Goal: Task Accomplishment & Management: Manage account settings

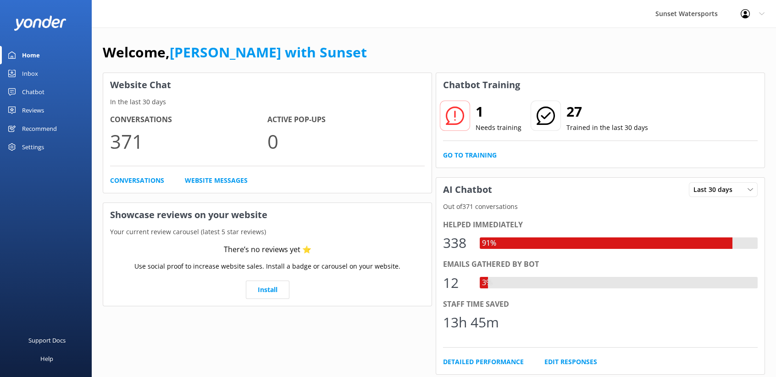
click at [47, 81] on link "Inbox" at bounding box center [46, 73] width 92 height 18
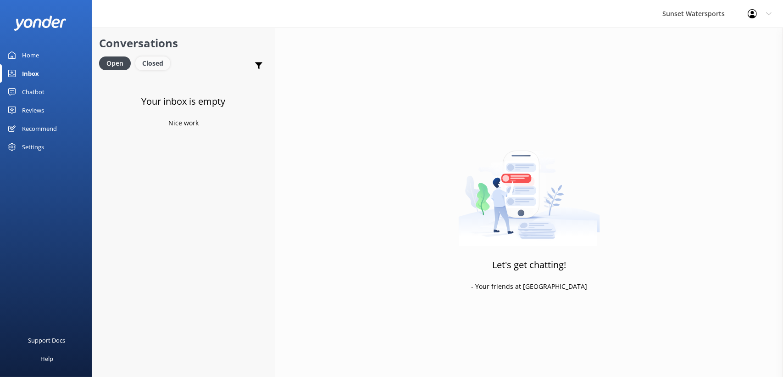
click at [156, 62] on div "Closed" at bounding box center [152, 63] width 35 height 14
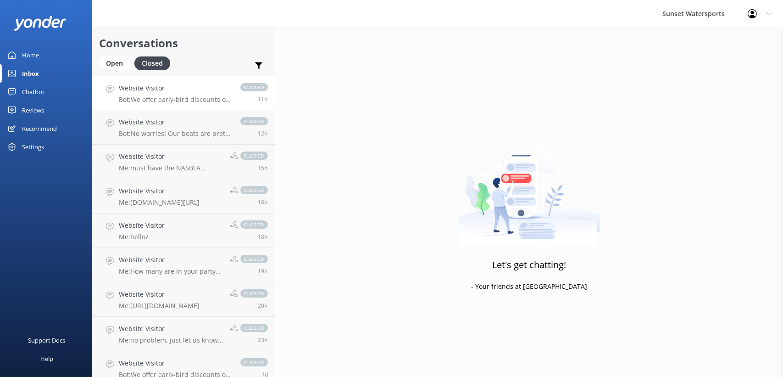
click at [134, 95] on p "Bot: We offer early-bird discounts on all of our morning trips! Plus, when you …" at bounding box center [175, 99] width 112 height 8
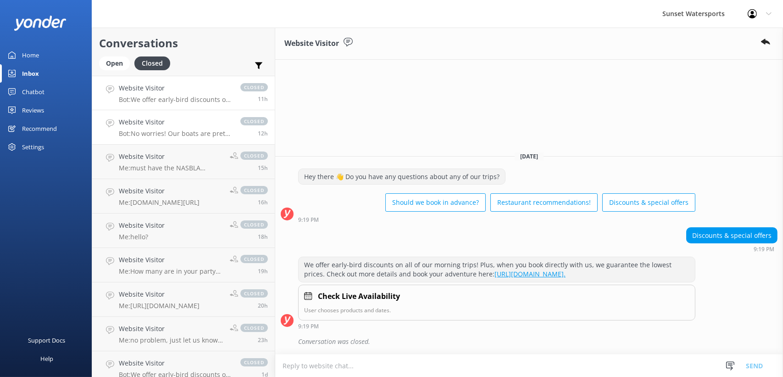
click at [151, 119] on h4 "Website Visitor" at bounding box center [175, 122] width 112 height 10
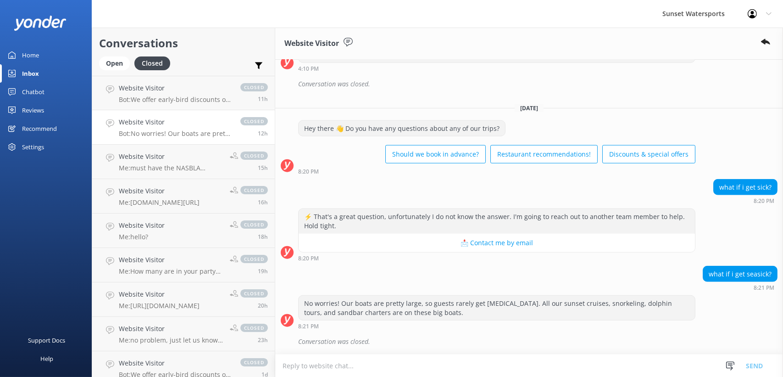
scroll to position [1458, 0]
click at [158, 168] on p "Me: must have the NASBLA endorsement" at bounding box center [171, 168] width 104 height 8
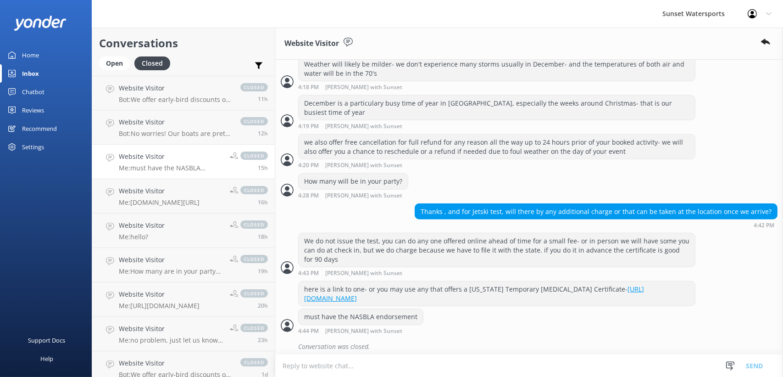
scroll to position [990, 0]
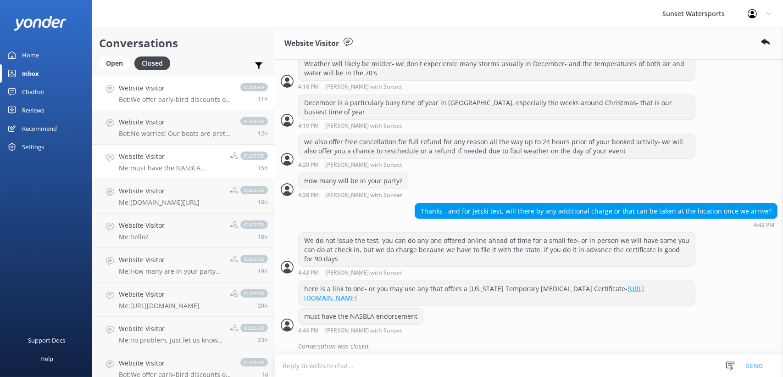
click at [172, 94] on div "Website Visitor Bot: We offer early-bird discounts on all of our morning trips!…" at bounding box center [175, 93] width 112 height 20
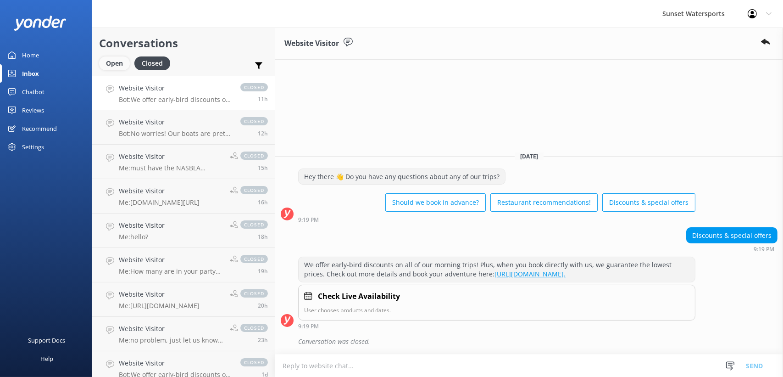
click at [109, 64] on div "Open" at bounding box center [114, 63] width 31 height 14
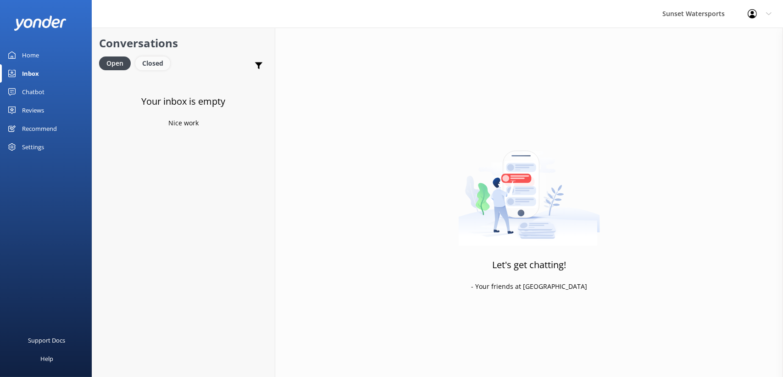
click at [153, 65] on div "Closed" at bounding box center [152, 63] width 35 height 14
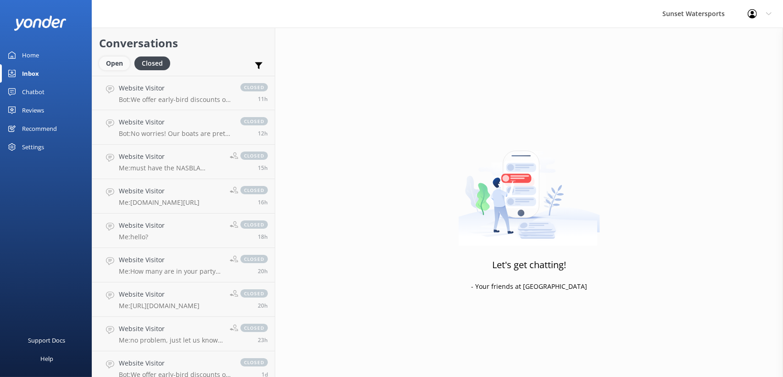
click at [113, 60] on div "Open" at bounding box center [114, 63] width 31 height 14
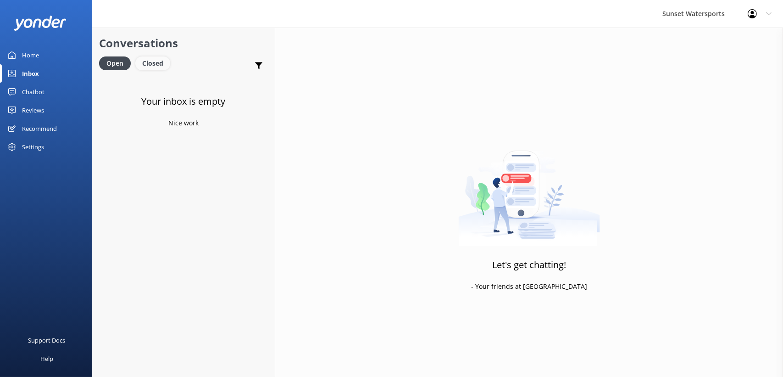
click at [161, 59] on div "Closed" at bounding box center [152, 63] width 35 height 14
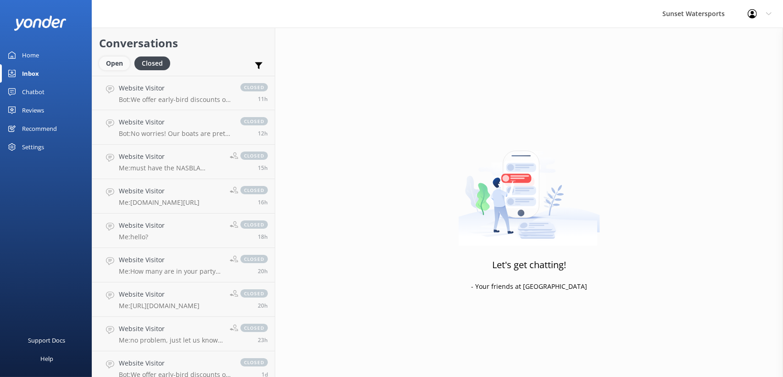
click at [120, 63] on div "Open" at bounding box center [114, 63] width 31 height 14
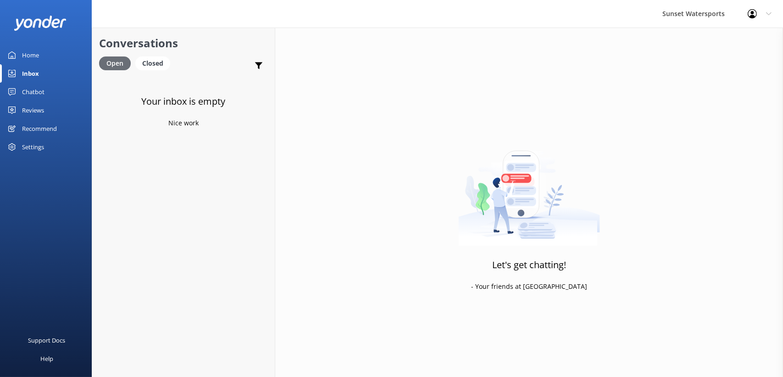
click at [147, 58] on div "Closed" at bounding box center [152, 63] width 35 height 14
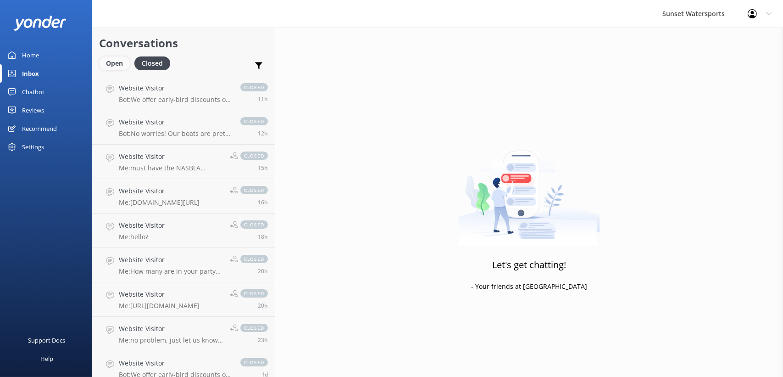
click at [116, 64] on div "Open" at bounding box center [114, 63] width 31 height 14
